Goal: Task Accomplishment & Management: Use online tool/utility

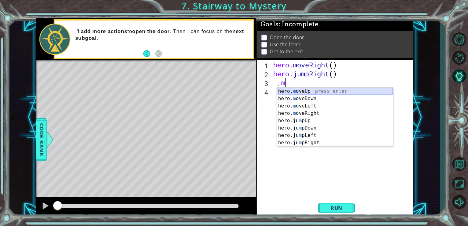
type textarea ","
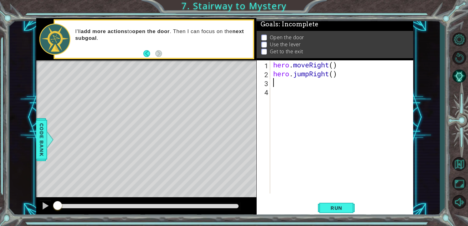
type textarea "hero.jumpRight()"
type textarea "h"
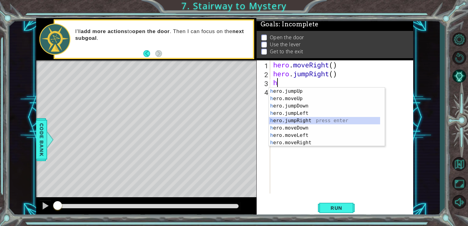
click at [281, 119] on div "h ero.jumpUp press enter h ero.moveUp press enter h ero.jumpDown press enter h …" at bounding box center [324, 124] width 111 height 73
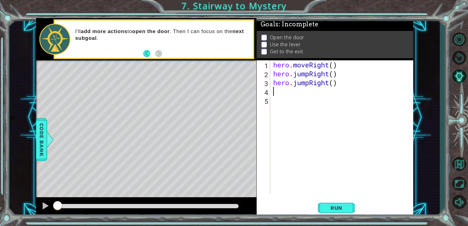
click at [333, 82] on div "hero . moveRight ( ) hero . jumpRight ( ) hero . jumpRight ( )" at bounding box center [343, 135] width 143 height 151
type textarea "hero.jumpRight(2)"
click at [305, 97] on div "hero . moveRight ( ) hero . jumpRight ( ) hero . jumpRight ( 2 )" at bounding box center [343, 135] width 143 height 151
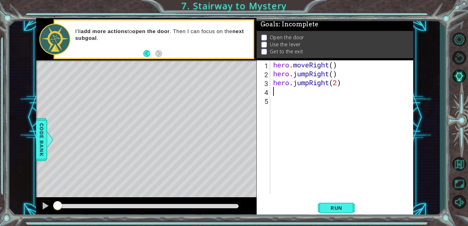
click at [303, 95] on div "hero . moveRight ( ) hero . jumpRight ( ) hero . jumpRight ( 2 )" at bounding box center [343, 135] width 143 height 151
type textarea "h"
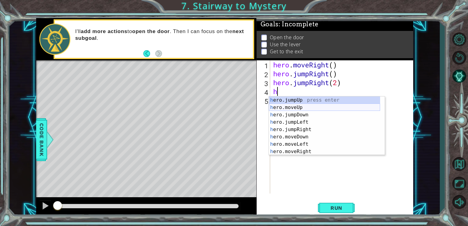
click at [303, 107] on div "h ero.jumpUp press enter h ero.moveUp press enter h ero.jumpDown press enter h …" at bounding box center [324, 132] width 111 height 73
type textarea "hero.moveUp(1)"
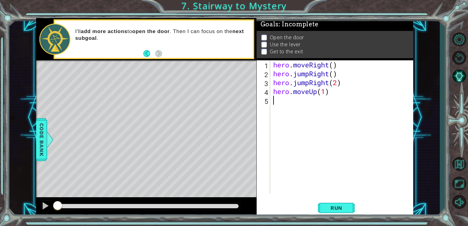
click at [303, 107] on div "hero . moveRight ( ) hero . jumpRight ( ) hero . jumpRight ( 2 ) hero . moveUp …" at bounding box center [343, 135] width 143 height 151
click at [324, 92] on div "hero . moveRight ( ) hero . jumpRight ( ) hero . jumpRight ( 2 ) hero . moveUp …" at bounding box center [343, 135] width 143 height 151
type textarea "hero.moveUp(2)"
click at [271, 102] on div "hero.moveUp(2) 1 2 3 4 5 hero . moveRight ( ) hero . jumpRight ( ) hero . jumpR…" at bounding box center [334, 126] width 155 height 133
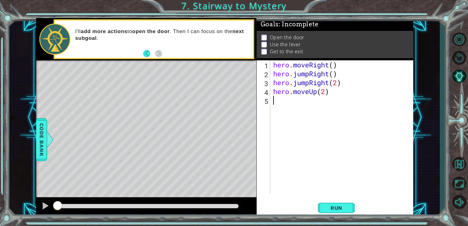
click at [284, 100] on div "hero . moveRight ( ) hero . jumpRight ( ) hero . jumpRight ( 2 ) hero . moveUp …" at bounding box center [343, 135] width 143 height 151
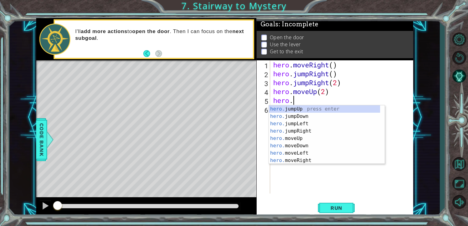
scroll to position [0, 1]
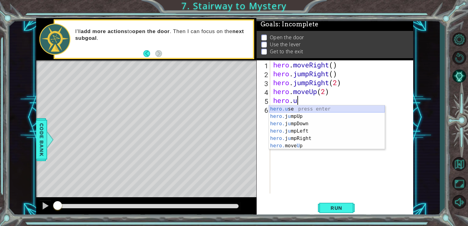
click at [312, 109] on div "hero.u se press enter hero. j u mpUp press enter hero. j u mpDown press enter h…" at bounding box center [327, 134] width 116 height 59
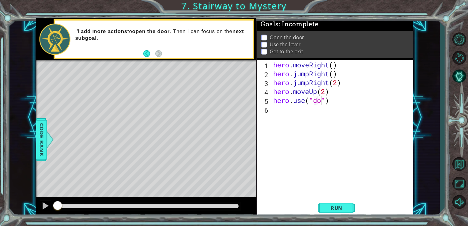
scroll to position [0, 2]
type textarea "hero.use("door")"
click at [309, 109] on div "hero . moveRight ( ) hero . jumpRight ( ) hero . jumpRight ( 2 ) hero . moveUp …" at bounding box center [343, 135] width 143 height 151
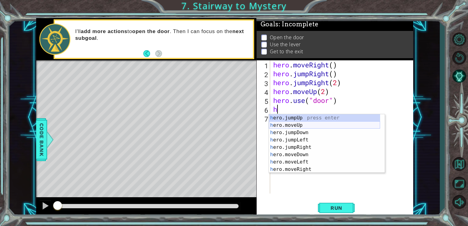
click at [306, 126] on div "h ero.jumpUp press enter h ero.moveUp press enter h ero.jumpDown press enter h …" at bounding box center [324, 150] width 111 height 73
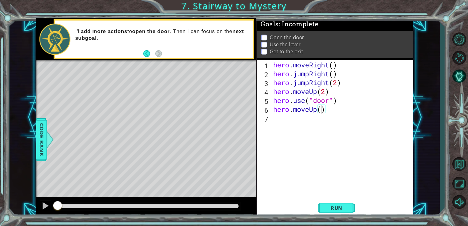
type textarea "hero.moveUp(2)"
click at [310, 126] on div "hero . moveRight ( ) hero . jumpRight ( ) hero . jumpRight ( 2 ) hero . moveUp …" at bounding box center [343, 135] width 143 height 151
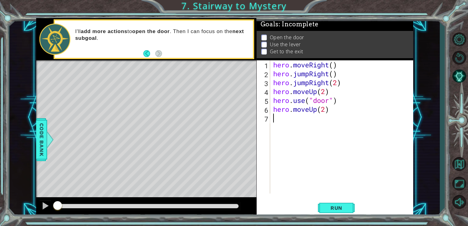
type textarea "h"
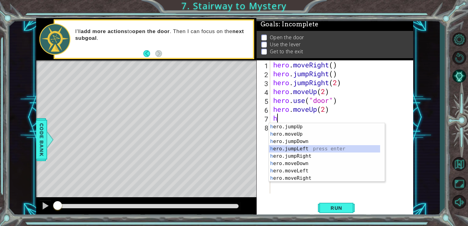
click at [307, 151] on div "h ero.jumpUp press enter h ero.moveUp press enter h ero.jumpDown press enter h …" at bounding box center [324, 159] width 111 height 73
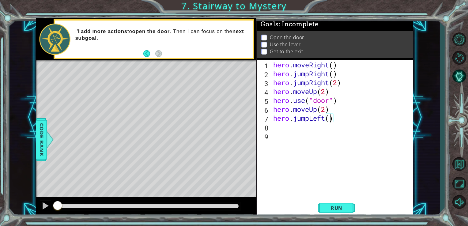
click at [328, 121] on div "hero . moveRight ( ) hero . jumpRight ( ) hero . jumpRight ( 2 ) hero . moveUp …" at bounding box center [343, 135] width 143 height 151
type textarea "hero.jumpLeft(2)"
click at [316, 130] on div "hero . moveRight ( ) hero . jumpRight ( ) hero . jumpRight ( 2 ) hero . moveUp …" at bounding box center [343, 135] width 143 height 151
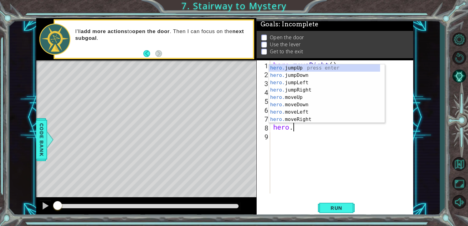
scroll to position [0, 1]
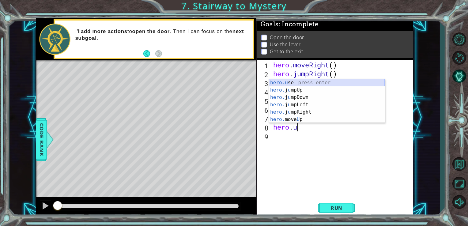
click at [299, 85] on div "hero.u se press enter hero. j u mpUp press enter hero. j u mpDown press enter h…" at bounding box center [327, 108] width 116 height 59
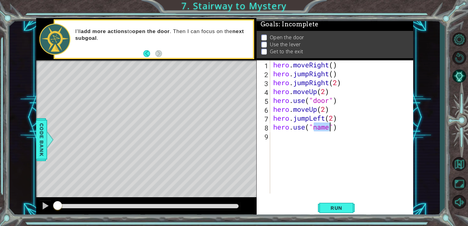
click at [340, 125] on div "hero . moveRight ( ) hero . jumpRight ( ) hero . jumpRight ( 2 ) hero . moveUp …" at bounding box center [343, 135] width 143 height 151
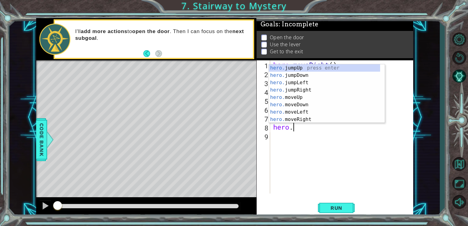
scroll to position [0, 0]
type textarea "h"
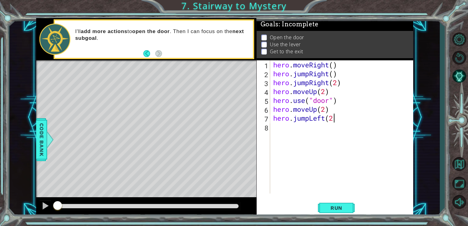
type textarea "hero.jumpLeft(2)"
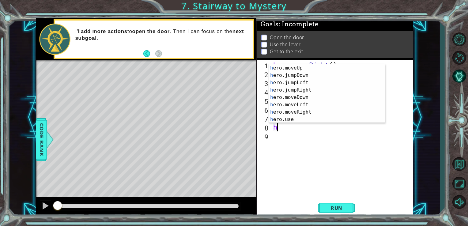
scroll to position [15, 0]
click at [368, 118] on div "h ero.moveUp press enter h ero.jumpDown press enter h ero.jumpLeft press enter …" at bounding box center [324, 100] width 111 height 73
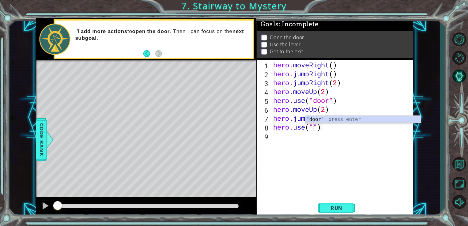
click at [368, 118] on div "" door" press enter" at bounding box center [363, 127] width 116 height 22
type textarea "hero.use("door")"
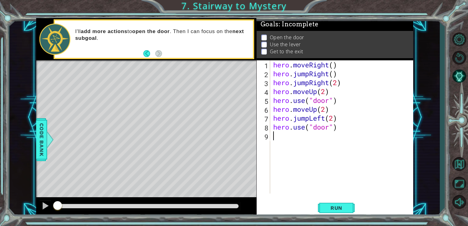
click at [311, 136] on div "hero . moveRight ( ) hero . jumpRight ( ) hero . jumpRight ( 2 ) hero . moveUp …" at bounding box center [343, 135] width 143 height 151
click at [321, 127] on div "hero . moveRight ( ) hero . jumpRight ( ) hero . jumpRight ( 2 ) hero . moveUp …" at bounding box center [343, 135] width 143 height 151
type textarea "hero.use("lever")"
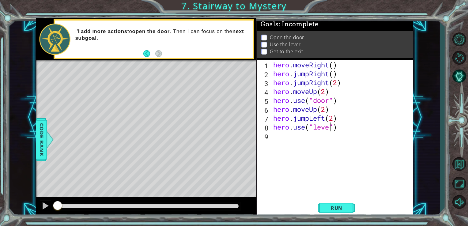
scroll to position [0, 2]
click at [305, 141] on div "hero . moveRight ( ) hero . jumpRight ( ) hero . jumpRight ( 2 ) hero . moveUp …" at bounding box center [343, 135] width 143 height 151
type textarea "h"
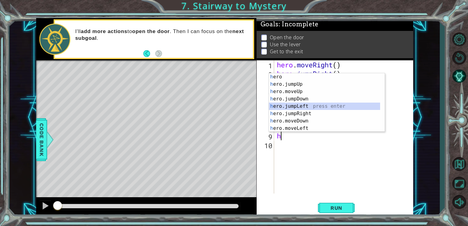
click at [306, 107] on div "h ero press enter h ero.jumpUp press enter h ero.moveUp press enter h ero.jumpD…" at bounding box center [324, 109] width 111 height 73
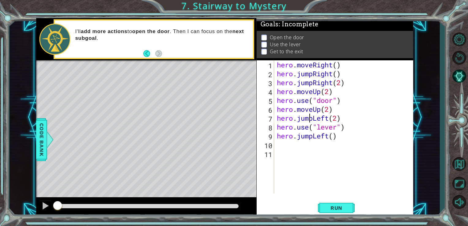
click at [309, 121] on div "hero . moveRight ( ) hero . jumpRight ( ) hero . jumpRight ( 2 ) hero . moveUp …" at bounding box center [345, 135] width 139 height 151
click at [309, 121] on div "hero . moveRight ( ) hero . jumpRight ( ) hero . jumpRight ( 2 ) hero . moveUp …" at bounding box center [344, 126] width 136 height 133
click at [309, 121] on div "hero . moveRight ( ) hero . jumpRight ( ) hero . jumpRight ( 2 ) hero . moveUp …" at bounding box center [345, 135] width 139 height 151
click at [313, 120] on div "hero . moveRight ( ) hero . jumpRight ( ) hero . jumpRight ( 2 ) hero . moveUp …" at bounding box center [344, 126] width 136 height 133
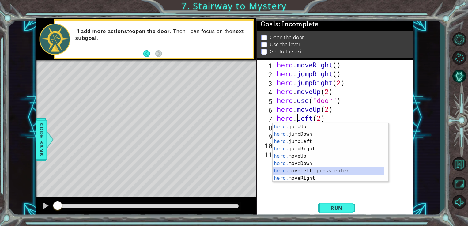
click at [300, 171] on div "hero. jumpUp press enter hero. jumpDown press enter hero. jumpLeft press enter …" at bounding box center [327, 159] width 111 height 73
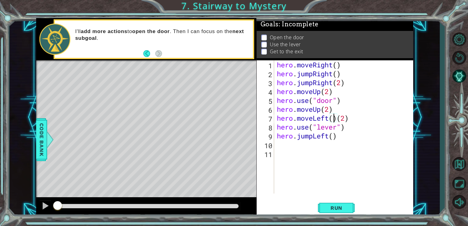
type textarea "hero.moveLeft)(2)"
click at [328, 162] on div "hero . moveRight ( ) hero . jumpRight ( ) hero . jumpRight ( 2 ) hero . moveUp …" at bounding box center [345, 135] width 139 height 151
click at [312, 141] on div "hero . moveRight ( ) hero . jumpRight ( ) hero . jumpRight ( 2 ) hero . moveUp …" at bounding box center [345, 135] width 139 height 151
click at [303, 134] on div "hero . moveRight ( ) hero . jumpRight ( ) hero . jumpRight ( 2 ) hero . moveUp …" at bounding box center [345, 135] width 139 height 151
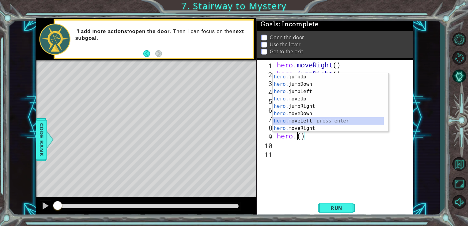
click at [304, 118] on div "hero. jumpUp press enter hero. jumpDown press enter hero. jumpLeft press enter …" at bounding box center [330, 109] width 116 height 73
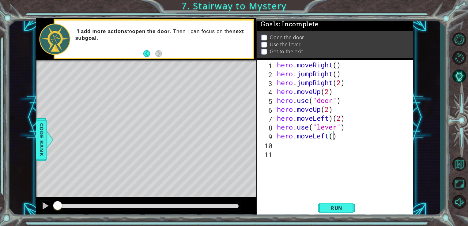
type textarea "hero.moveLeft(2)"
click at [295, 155] on div "hero . moveRight ( ) hero . jumpRight ( ) hero . jumpRight ( 2 ) hero . moveUp …" at bounding box center [345, 135] width 139 height 151
click at [299, 148] on div "hero . moveRight ( ) hero . jumpRight ( ) hero . jumpRight ( 2 ) hero . moveUp …" at bounding box center [345, 135] width 139 height 151
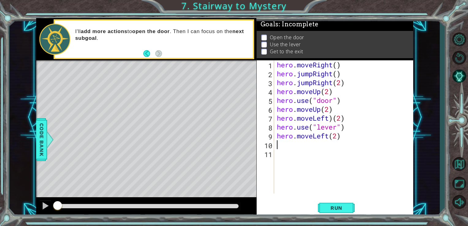
type textarea "h"
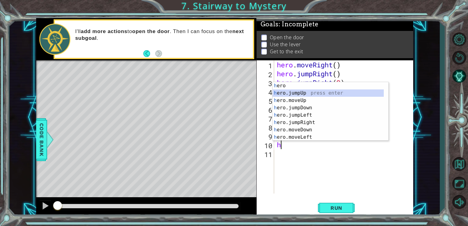
click at [314, 92] on div "h ero press enter h ero.jumpUp press enter h ero.moveUp press enter h ero.jumpD…" at bounding box center [327, 118] width 111 height 73
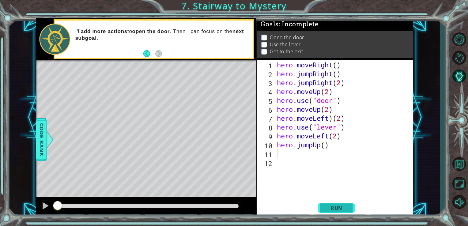
click at [328, 207] on span "Run" at bounding box center [336, 208] width 24 height 6
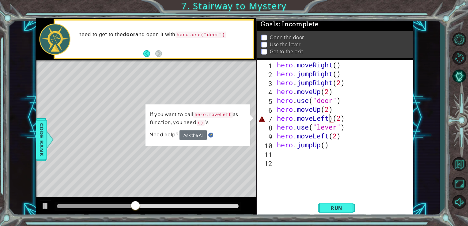
click at [330, 121] on div "hero . moveRight ( ) hero . jumpRight ( ) hero . jumpRight ( 2 ) hero . moveUp …" at bounding box center [345, 135] width 139 height 151
click at [334, 121] on div "hero . moveRight ( ) hero . jumpRight ( ) hero . jumpRight ( 2 ) hero . moveUp …" at bounding box center [345, 135] width 139 height 151
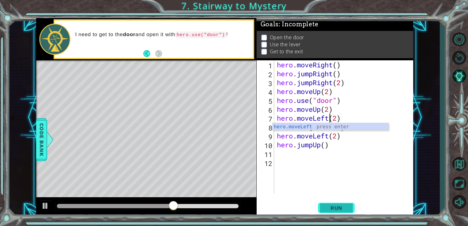
click at [334, 214] on button "Run" at bounding box center [336, 208] width 37 height 16
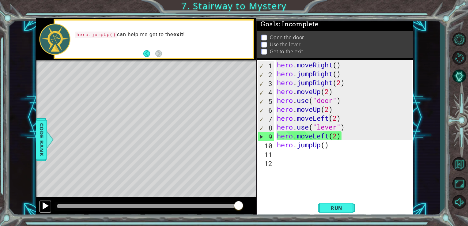
click at [49, 206] on div at bounding box center [45, 206] width 8 height 8
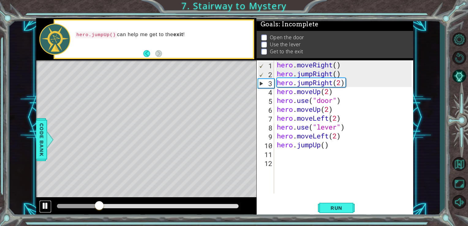
click at [49, 206] on div at bounding box center [45, 206] width 8 height 8
click at [354, 82] on div "hero . moveRight ( ) hero . jumpRight ( ) hero . jumpRight ( 2 ) hero . moveUp …" at bounding box center [345, 135] width 139 height 151
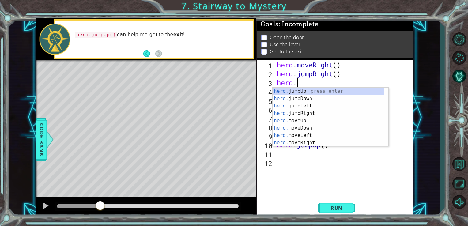
type textarea "h"
type textarea "hero.jumpRight"
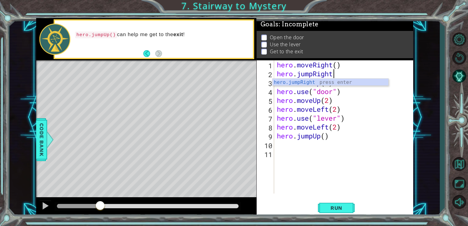
click at [354, 82] on div "hero.jumpRight press enter" at bounding box center [330, 90] width 116 height 22
type textarea "hero.jumpRight"
click at [354, 82] on div "hero.jumpRight press enter" at bounding box center [330, 90] width 116 height 22
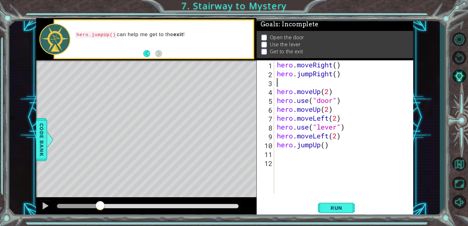
type textarea "hero.jumpRight()"
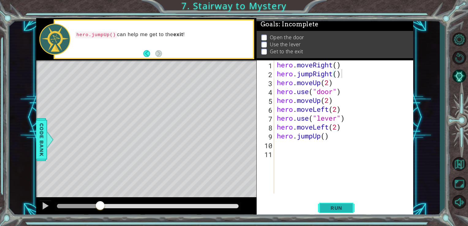
click at [332, 206] on span "Run" at bounding box center [336, 208] width 24 height 6
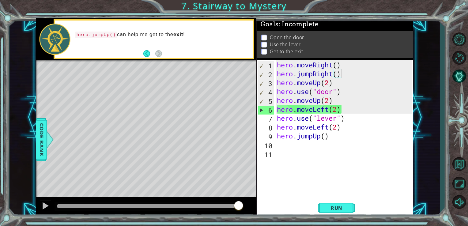
click at [39, 207] on div at bounding box center [146, 207] width 220 height 20
click at [41, 207] on button at bounding box center [45, 206] width 12 height 13
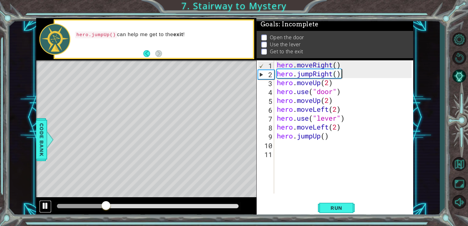
click at [41, 207] on button at bounding box center [45, 206] width 12 height 13
click at [342, 75] on div "hero . moveRight ( ) hero . jumpRight ( ) hero . moveUp ( 2 ) hero . use ( "doo…" at bounding box center [345, 135] width 139 height 151
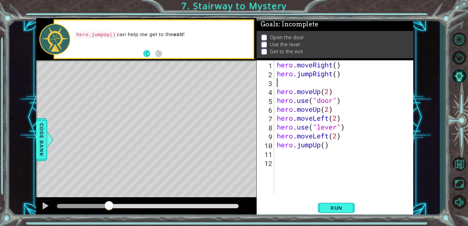
type textarea "h"
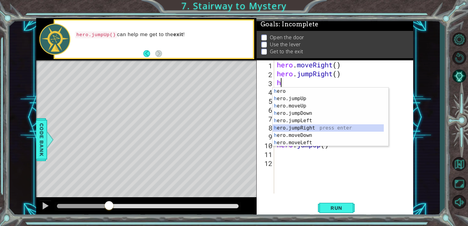
click at [309, 127] on div "h ero press enter h ero.jumpUp press enter h ero.moveUp press enter h ero.jumpD…" at bounding box center [330, 124] width 116 height 73
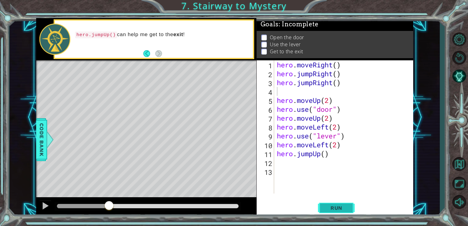
click at [347, 209] on span "Run" at bounding box center [336, 208] width 24 height 6
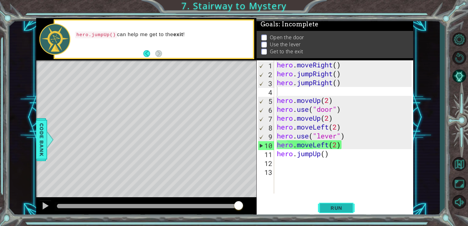
click at [336, 209] on span "Run" at bounding box center [336, 208] width 24 height 6
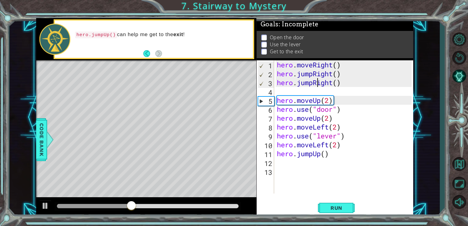
click at [316, 87] on div "hero . moveRight ( ) hero . jumpRight ( ) hero . jumpRight ( ) hero . moveUp ( …" at bounding box center [345, 135] width 139 height 151
type textarea "hero.jumpRight()"
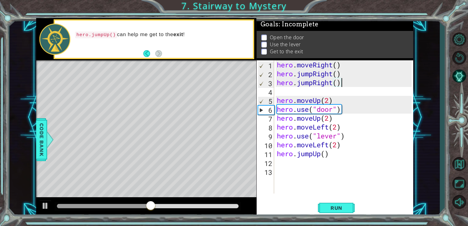
click at [342, 85] on div "hero . moveRight ( ) hero . jumpRight ( ) hero . jumpRight ( ) hero . moveUp ( …" at bounding box center [345, 135] width 139 height 151
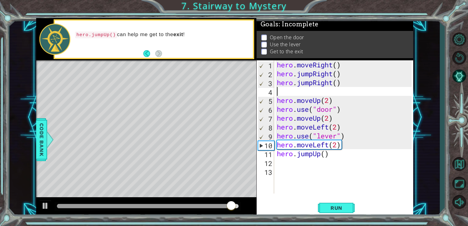
click at [336, 90] on div "hero . moveRight ( ) hero . jumpRight ( ) hero . jumpRight ( ) hero . moveUp ( …" at bounding box center [345, 135] width 139 height 151
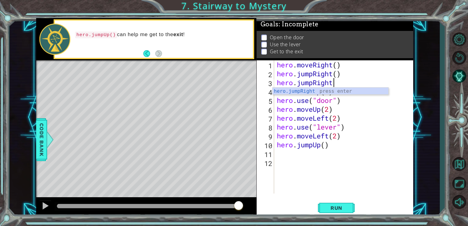
type textarea "hero.jumpRig"
click at [336, 90] on div "hero.jumpRig ht press enter" at bounding box center [330, 99] width 116 height 22
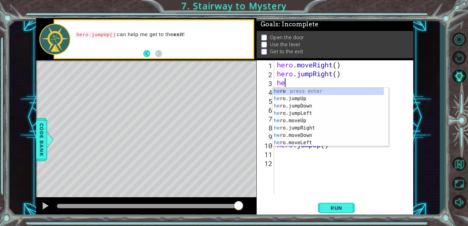
type textarea "h"
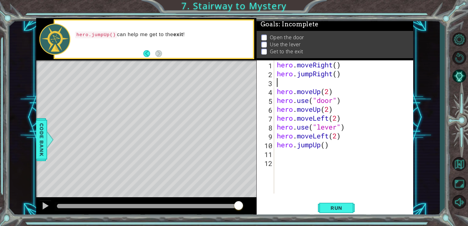
type textarea "hero.jumpRight()"
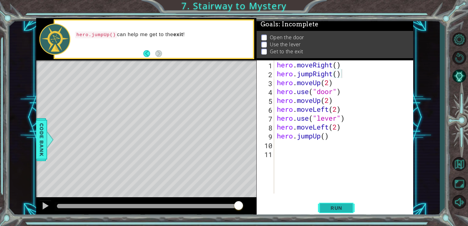
click at [332, 210] on span "Run" at bounding box center [336, 208] width 24 height 6
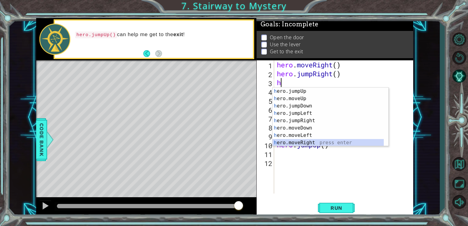
scroll to position [7, 0]
click at [375, 143] on div "h ero.jumpUp press enter h ero.moveUp press enter h ero.jumpDown press enter h …" at bounding box center [327, 124] width 111 height 73
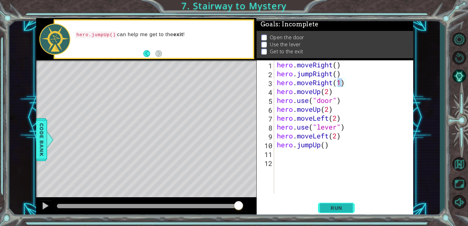
click at [345, 208] on span "Run" at bounding box center [336, 208] width 24 height 6
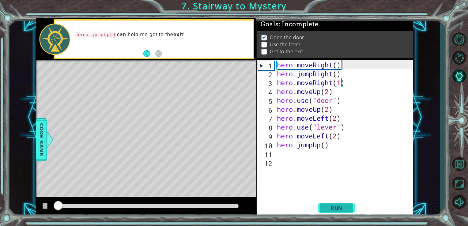
scroll to position [2, 0]
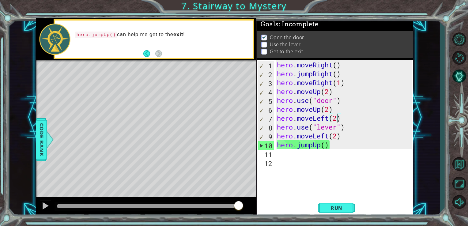
click at [339, 118] on div "hero . moveRight ( ) hero . jumpRight ( ) hero . moveRight ( 1 ) hero . moveUp …" at bounding box center [345, 135] width 139 height 151
type textarea "hero.moveLeft()"
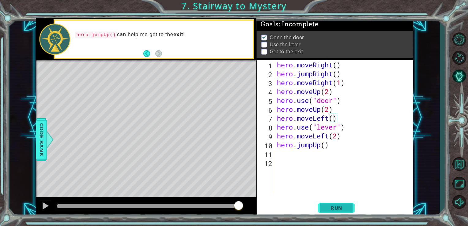
click at [327, 205] on span "Run" at bounding box center [336, 208] width 24 height 6
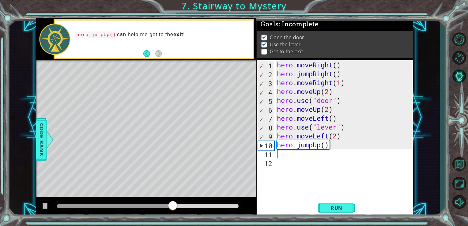
click at [302, 154] on div "hero . moveRight ( ) hero . jumpRight ( ) hero . moveRight ( 1 ) hero . moveUp …" at bounding box center [345, 135] width 139 height 151
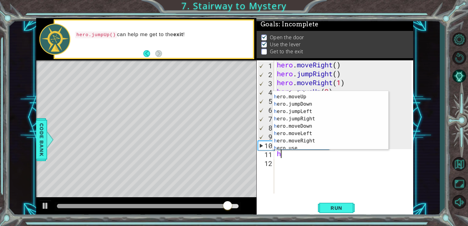
scroll to position [15, 0]
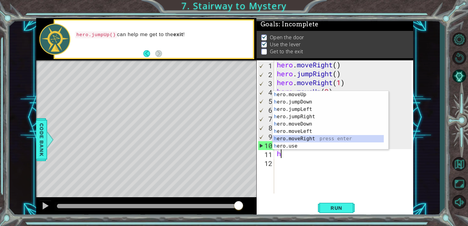
click at [371, 142] on div "h ero.moveUp press enter h ero.jumpDown press enter h ero.jumpLeft press enter …" at bounding box center [327, 127] width 111 height 73
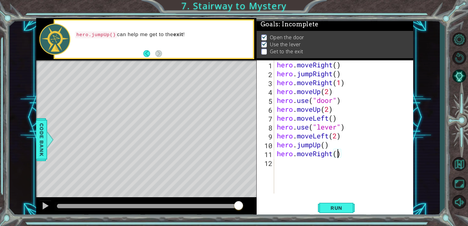
scroll to position [0, 2]
type textarea "hero.moveRight(2)"
click at [343, 207] on span "Run" at bounding box center [336, 208] width 24 height 6
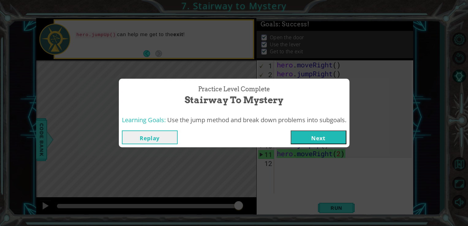
click at [316, 137] on button "Next" at bounding box center [319, 137] width 56 height 14
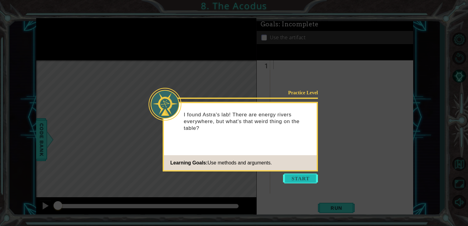
click at [298, 180] on button "Start" at bounding box center [300, 179] width 35 height 10
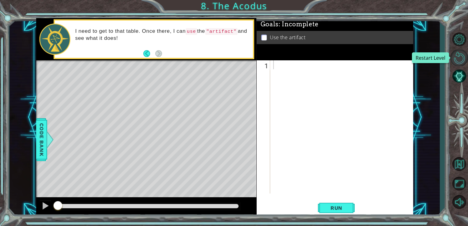
click at [456, 58] on button "Restart Level" at bounding box center [459, 58] width 18 height 17
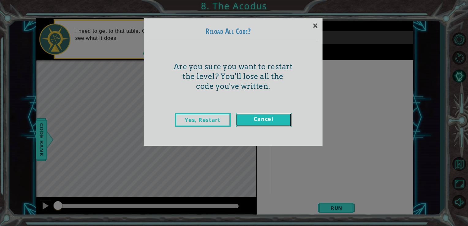
click at [272, 119] on link "Cancel" at bounding box center [264, 120] width 56 height 14
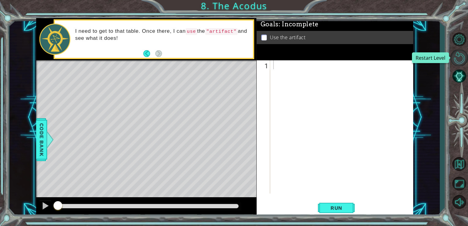
click at [457, 51] on button "Restart Level" at bounding box center [459, 58] width 18 height 17
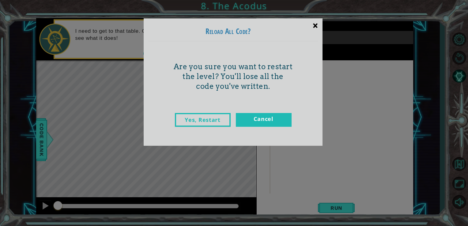
click at [316, 24] on div "×" at bounding box center [315, 26] width 14 height 18
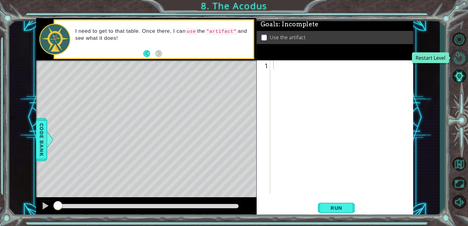
click at [455, 59] on button "Restart Level" at bounding box center [459, 58] width 18 height 17
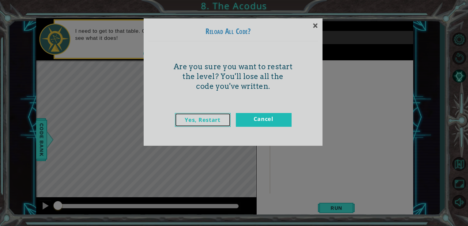
click at [198, 121] on link "Yes, Restart" at bounding box center [203, 120] width 56 height 14
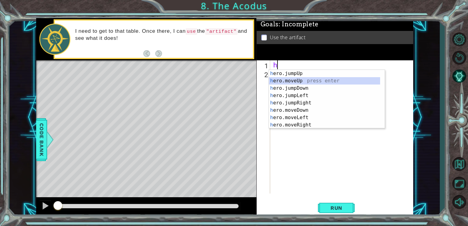
click at [290, 81] on div "h ero.jumpUp press enter h ero.moveUp press enter h ero.jumpDown press enter h …" at bounding box center [324, 106] width 111 height 73
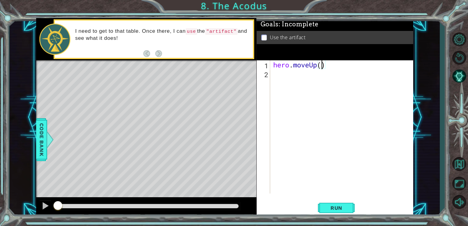
type textarea "hero.moveUp(2)"
click at [277, 75] on div "hero . moveUp ( 2 )" at bounding box center [343, 135] width 143 height 151
type textarea "h"
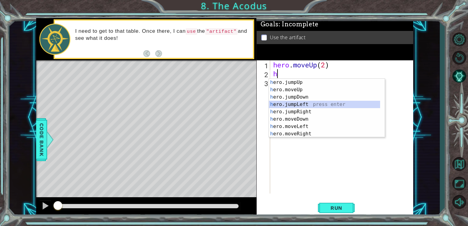
click at [279, 106] on div "h ero.jumpUp press enter h ero.moveUp press enter h ero.jumpDown press enter h …" at bounding box center [324, 115] width 111 height 73
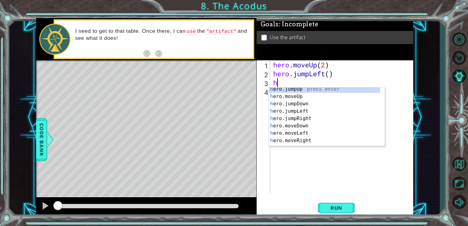
scroll to position [7, 0]
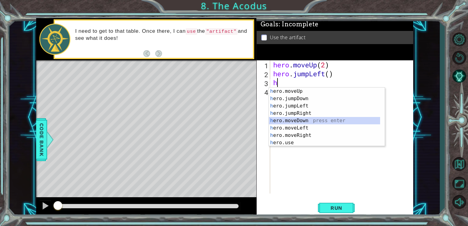
click at [307, 121] on div "h ero.moveUp press enter h ero.jumpDown press enter h ero.jumpLeft press enter …" at bounding box center [324, 124] width 111 height 73
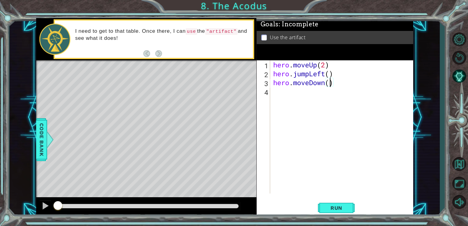
scroll to position [0, 2]
type textarea "hero.moveDown(3)"
click at [308, 88] on div "hero . moveUp ( 2 ) hero . jumpLeft ( ) hero . moveDown ( 3 )" at bounding box center [343, 135] width 143 height 151
type textarea "h"
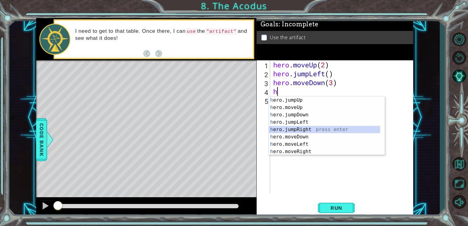
click at [311, 133] on div "h ero.jumpUp press enter h ero.moveUp press enter h ero.jumpDown press enter h …" at bounding box center [324, 132] width 111 height 73
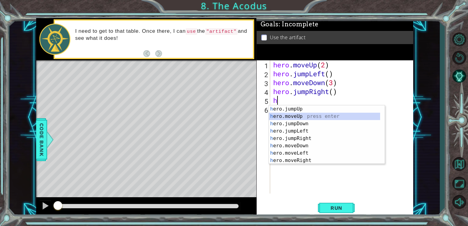
click at [312, 116] on div "h ero.jumpUp press enter h ero.moveUp press enter h ero.jumpDown press enter h …" at bounding box center [324, 141] width 111 height 73
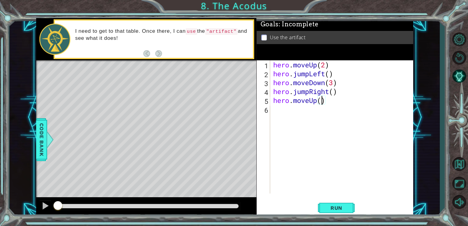
type textarea "hero.moveUp(2)"
click at [312, 116] on div "hero . moveUp ( 2 ) hero . jumpLeft ( ) hero . moveDown ( 3 ) hero . jumpRight …" at bounding box center [343, 135] width 143 height 151
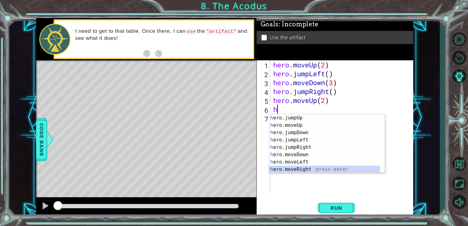
click at [302, 167] on div "h ero.jumpUp press enter h ero.moveUp press enter h ero.jumpDown press enter h …" at bounding box center [324, 150] width 111 height 73
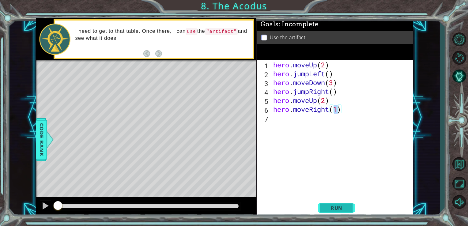
click at [327, 205] on span "Run" at bounding box center [336, 208] width 24 height 6
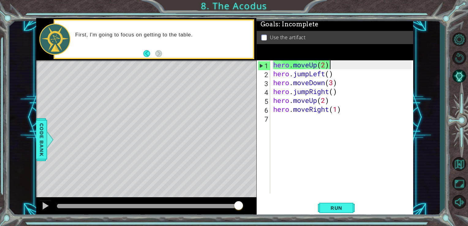
click at [331, 62] on div "hero . moveUp ( 2 ) hero . jumpLeft ( ) hero . moveDown ( 3 ) hero . jumpRight …" at bounding box center [343, 135] width 143 height 151
type textarea "hero.moveUp(2)"
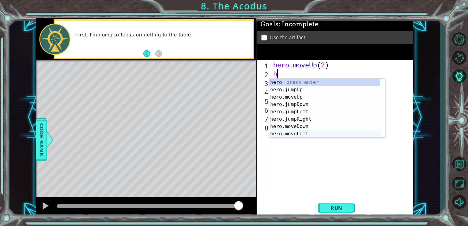
click at [300, 132] on div "h ero press enter h ero.jumpUp press enter h ero.moveUp press enter h ero.jumpD…" at bounding box center [324, 115] width 111 height 73
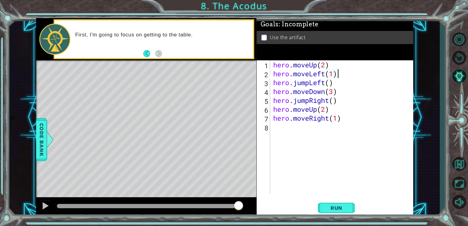
click at [338, 77] on div "hero . moveUp ( 2 ) hero . moveLeft ( 1 ) hero . jumpLeft ( ) hero . moveDown (…" at bounding box center [343, 135] width 143 height 151
click at [330, 205] on span "Run" at bounding box center [336, 208] width 24 height 6
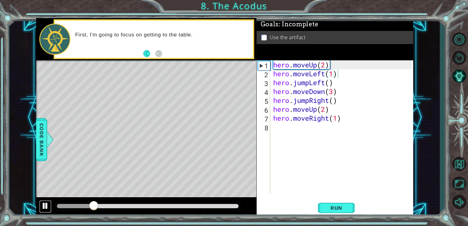
click at [43, 206] on div at bounding box center [45, 206] width 8 height 8
drag, startPoint x: 92, startPoint y: 206, endPoint x: 15, endPoint y: 234, distance: 82.3
click at [15, 226] on html "1 ההההההההההההההההההההההההההההההההההההההההההההההההההההההההההההההההההההההההההההה…" at bounding box center [234, 113] width 468 height 226
click at [42, 209] on div at bounding box center [45, 206] width 8 height 8
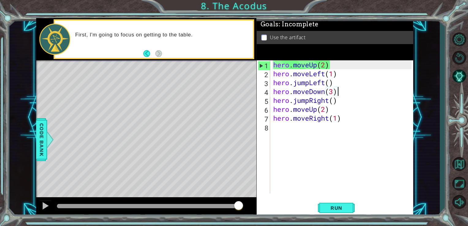
click at [342, 92] on div "hero . moveUp ( 2 ) hero . moveLeft ( 1 ) hero . jumpLeft ( ) hero . moveDown (…" at bounding box center [343, 135] width 143 height 151
type textarea "hero.moveDown(3)"
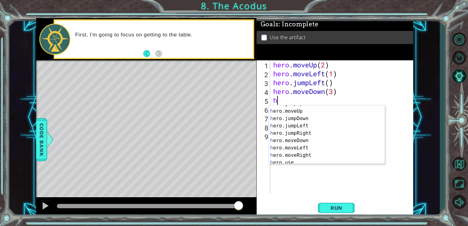
scroll to position [15, 0]
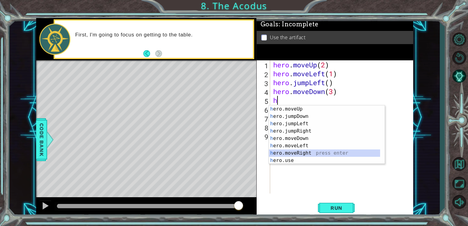
click at [359, 155] on div "h ero.moveUp press enter h ero.jumpDown press enter h ero.jumpLeft press enter …" at bounding box center [324, 141] width 111 height 73
type textarea "hero.moveRight(1)"
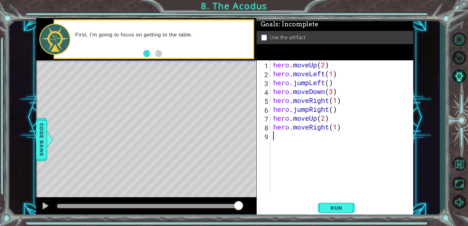
click at [343, 132] on div "hero . moveUp ( 2 ) hero . moveLeft ( 1 ) hero . jumpLeft ( ) hero . moveDown (…" at bounding box center [343, 135] width 143 height 151
click at [346, 105] on div "hero . moveUp ( 2 ) hero . moveLeft ( 1 ) hero . jumpLeft ( ) hero . moveDown (…" at bounding box center [343, 135] width 143 height 151
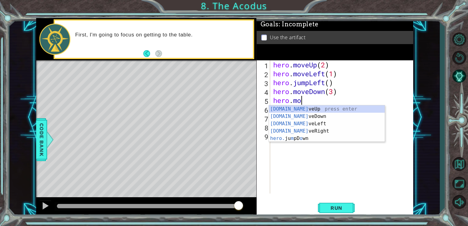
type textarea "h"
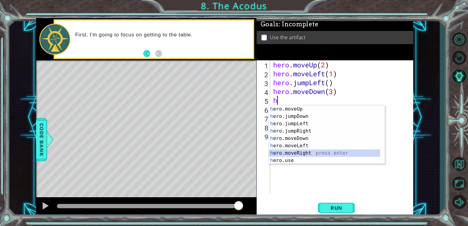
click at [344, 155] on div "h ero.moveUp press enter h ero.jumpDown press enter h ero.jumpLeft press enter …" at bounding box center [324, 141] width 111 height 73
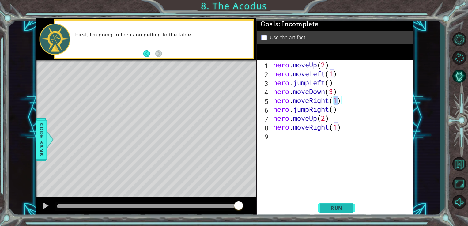
type textarea "hero.moveRight(1)"
click at [336, 212] on button "Run" at bounding box center [336, 208] width 37 height 16
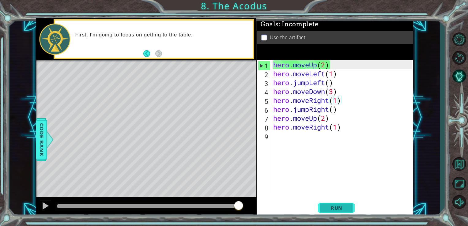
click at [333, 204] on button "Run" at bounding box center [336, 208] width 37 height 16
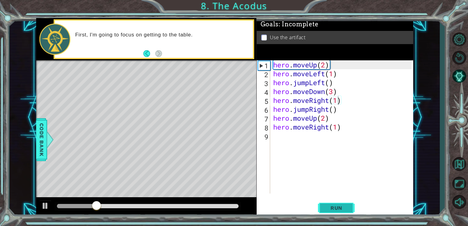
click at [333, 204] on button "Run" at bounding box center [336, 208] width 37 height 16
